Goal: Find contact information: Find contact information

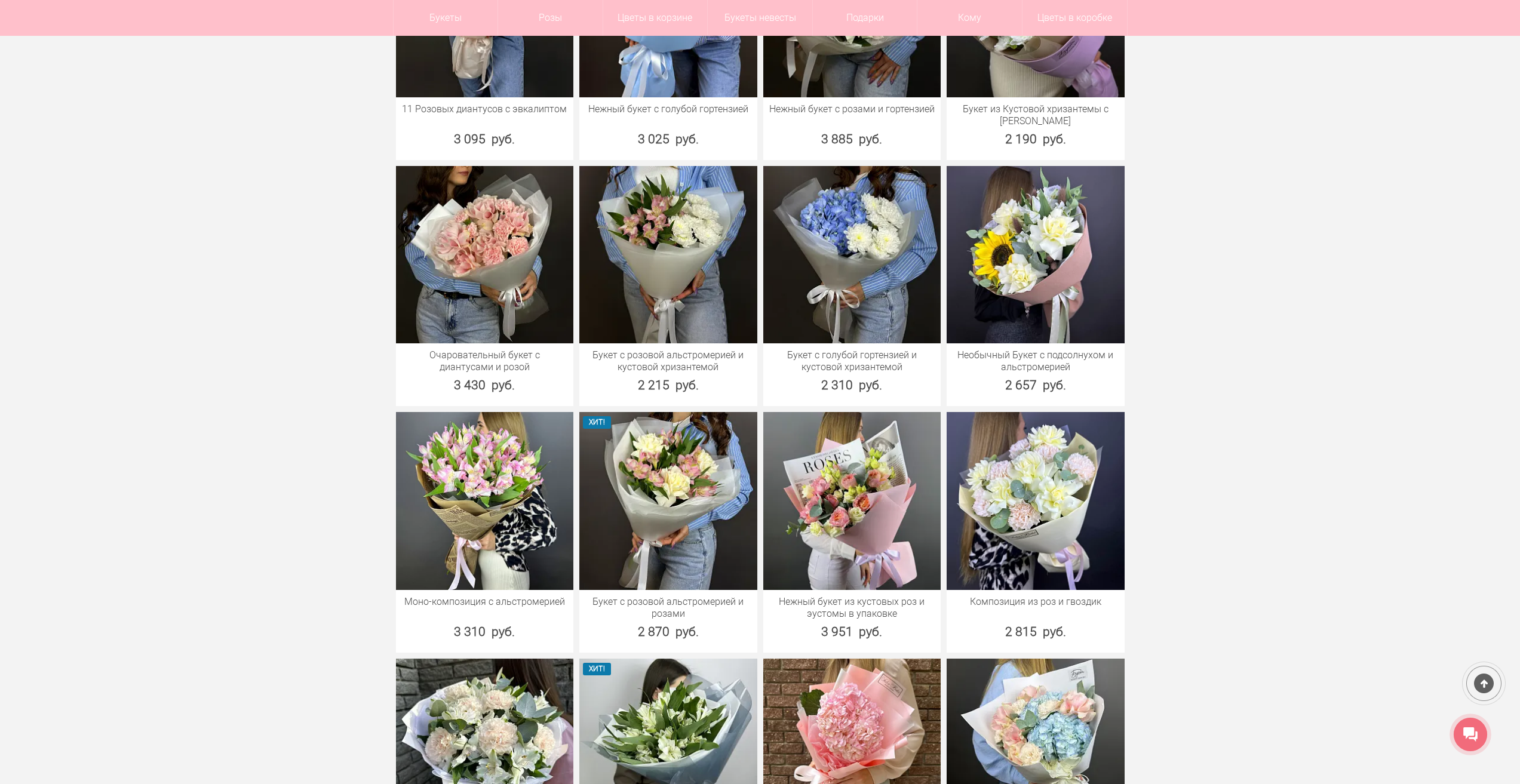
scroll to position [896, 0]
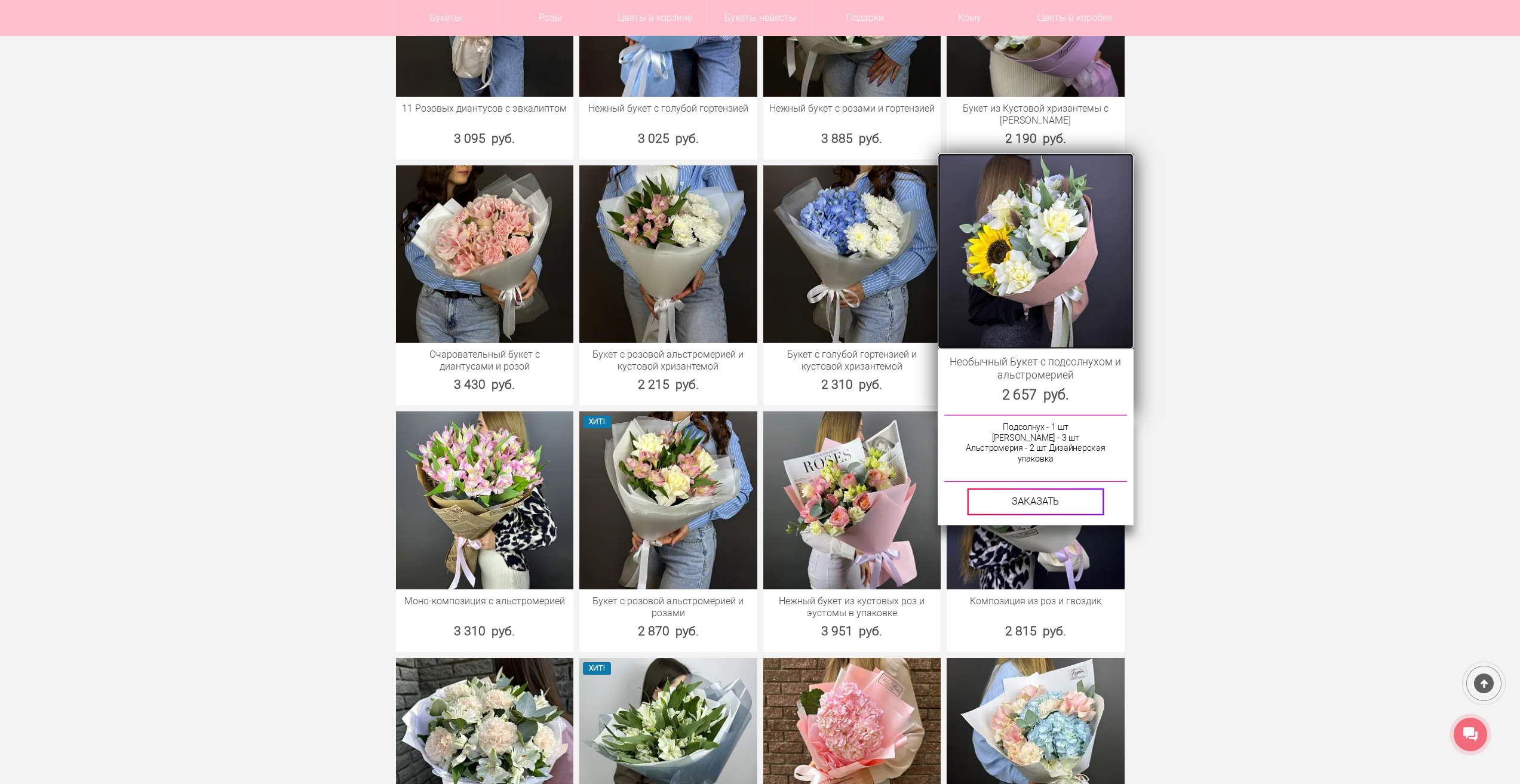
click at [1048, 259] on img at bounding box center [1035, 250] width 195 height 195
click at [1057, 263] on img at bounding box center [1035, 250] width 195 height 195
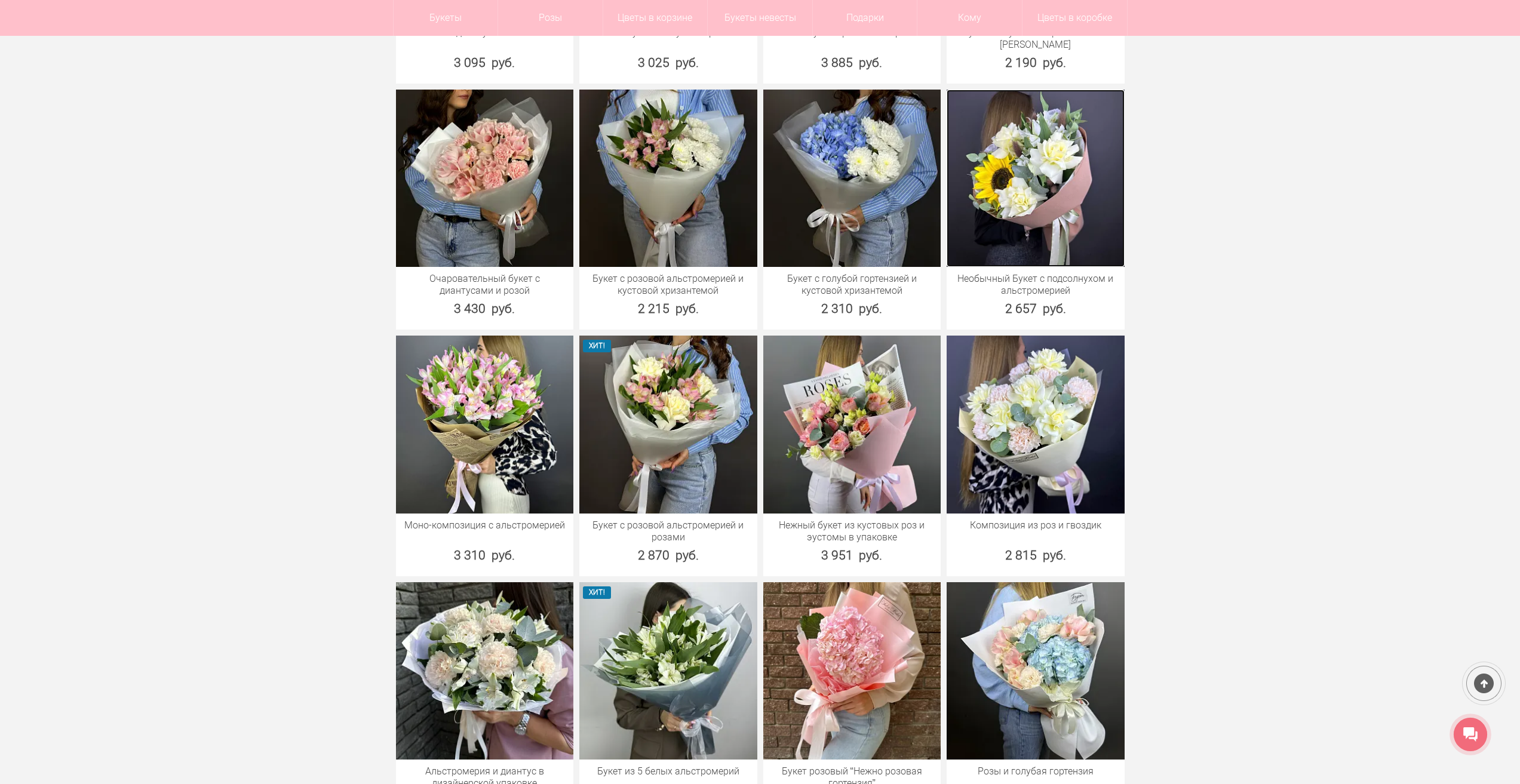
scroll to position [1194, 0]
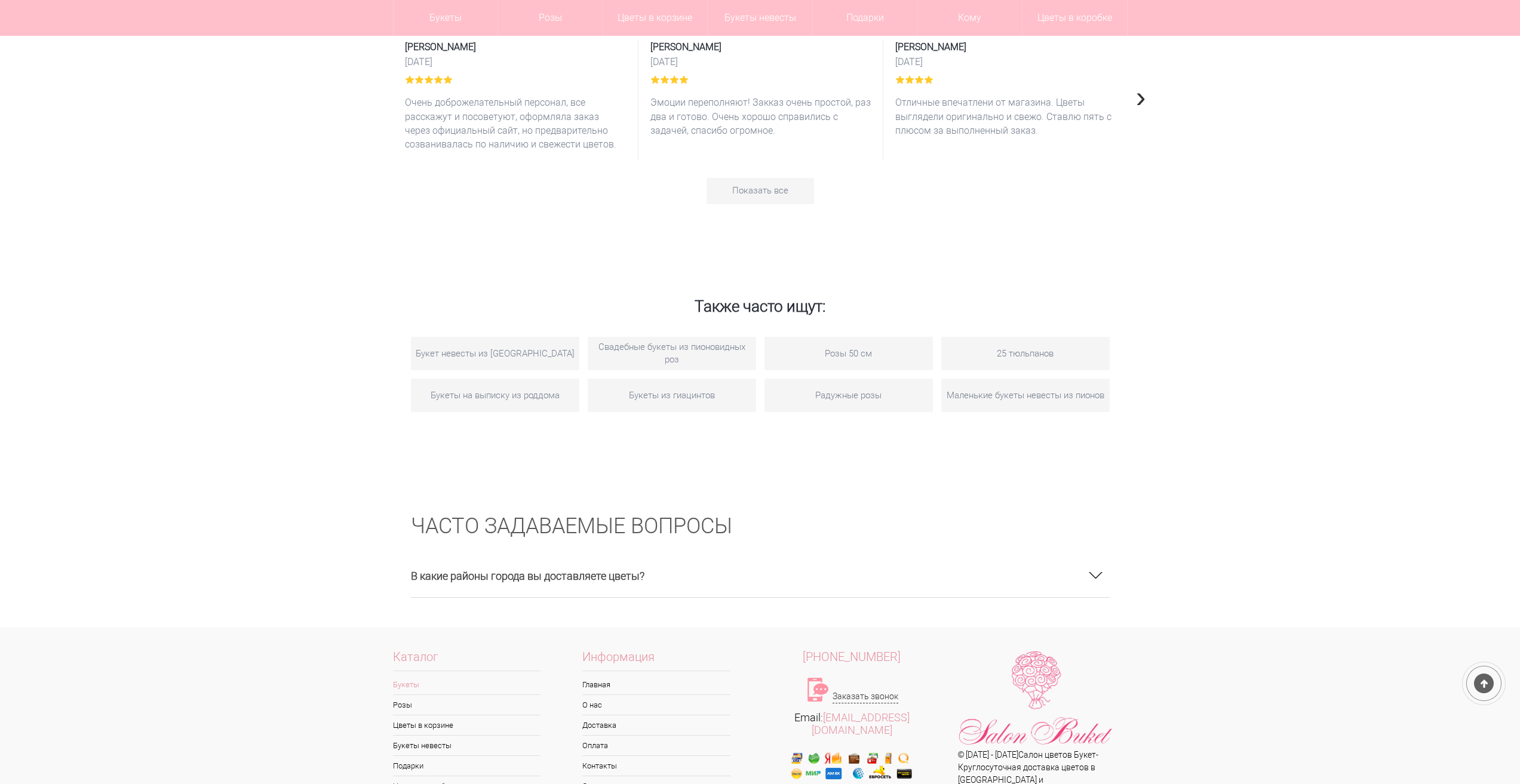
scroll to position [1876, 0]
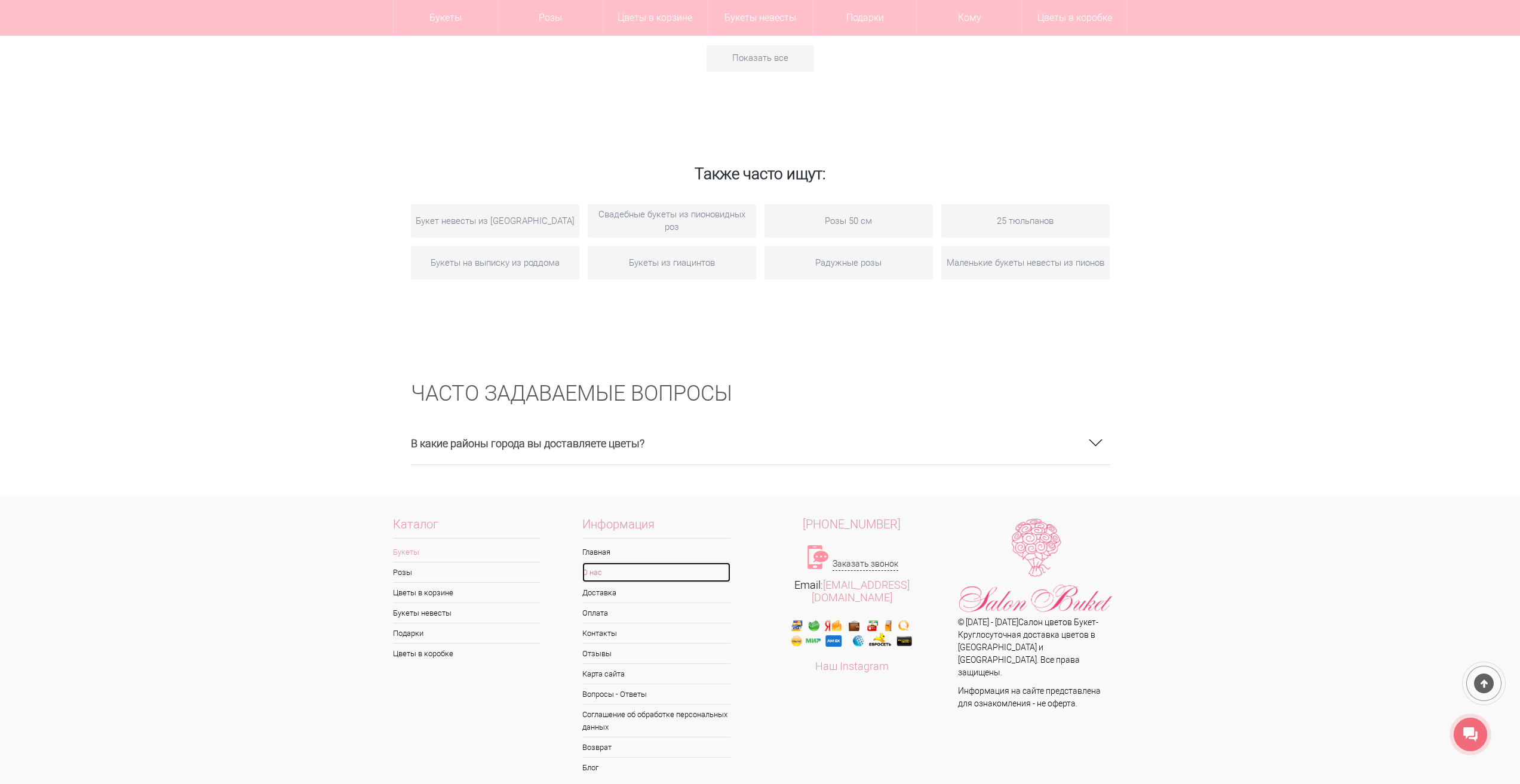
click at [596, 563] on link "О нас" at bounding box center [656, 572] width 149 height 19
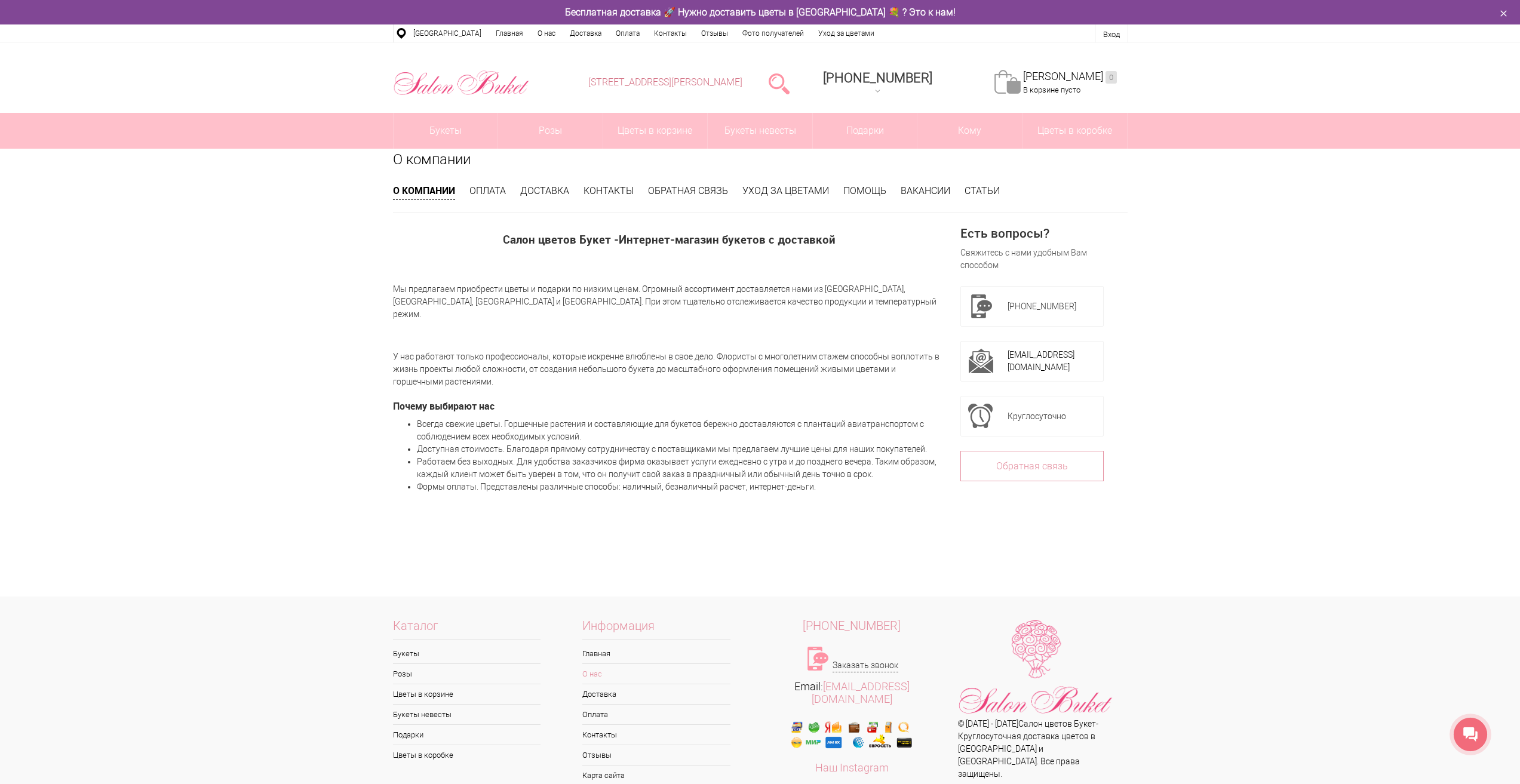
drag, startPoint x: 768, startPoint y: 78, endPoint x: 683, endPoint y: 81, distance: 85.1
click at [683, 81] on li "[STREET_ADDRESS][PERSON_NAME]" at bounding box center [666, 82] width 176 height 61
